Goal: Task Accomplishment & Management: Manage account settings

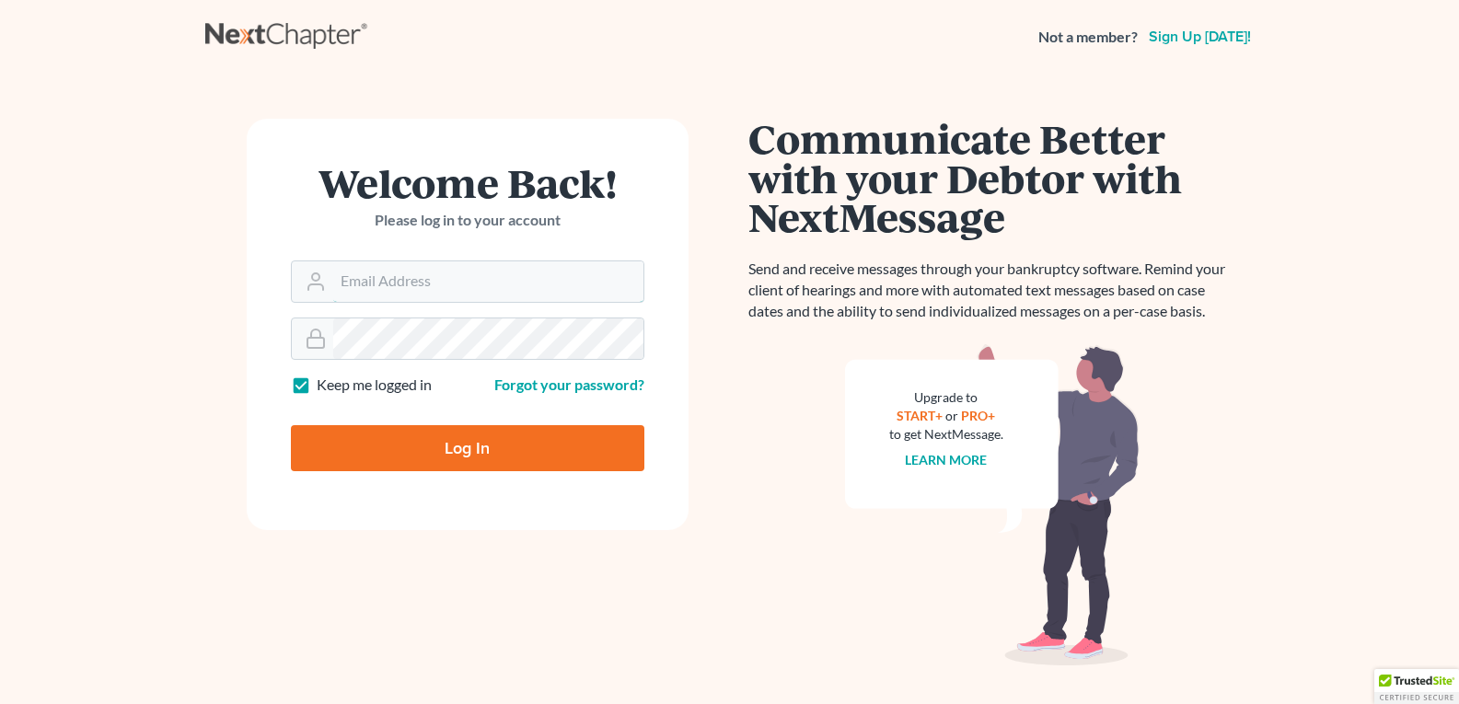
type input "[EMAIL_ADDRESS][DOMAIN_NAME]"
click at [489, 446] on input "Log In" at bounding box center [467, 448] width 353 height 46
type input "Thinking..."
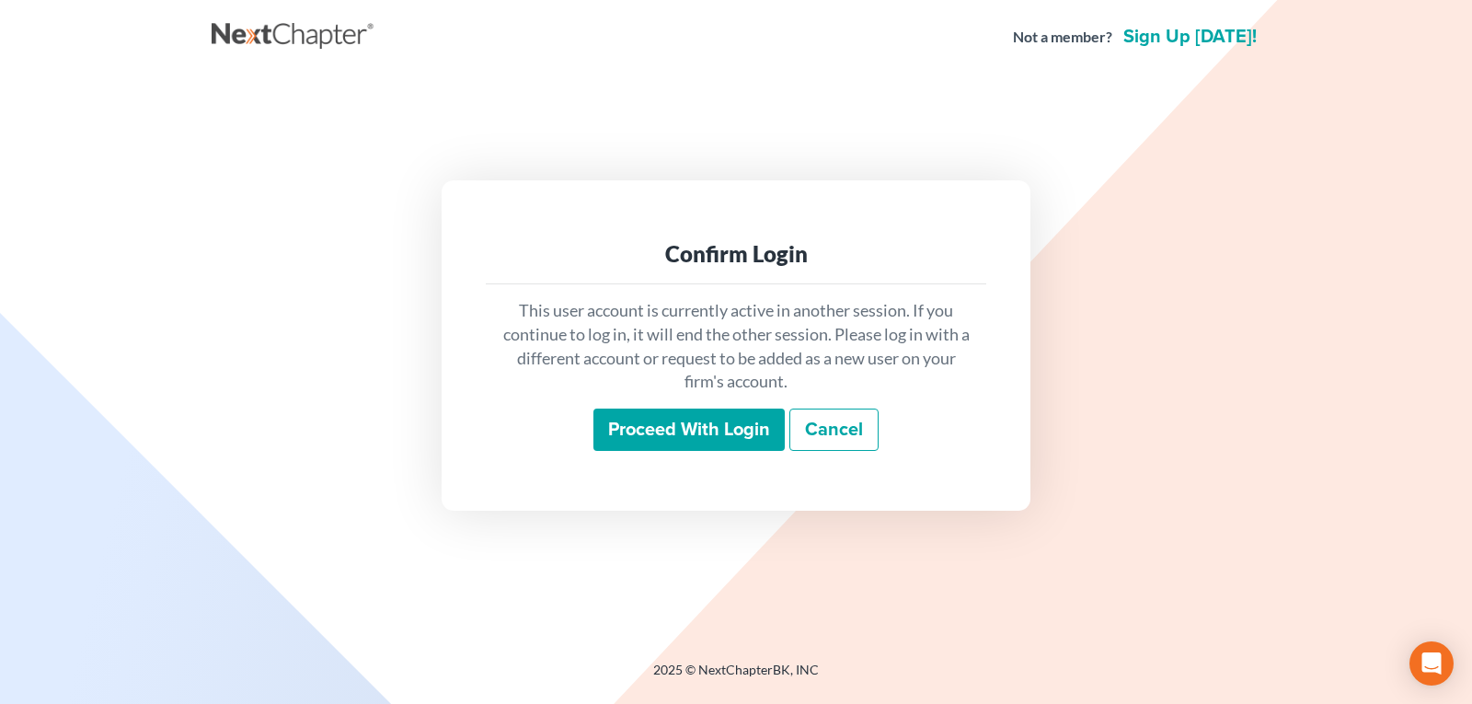
click at [674, 433] on input "Proceed with login" at bounding box center [689, 430] width 191 height 42
